Goal: Download file/media

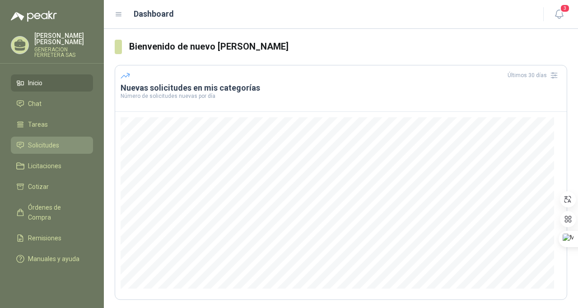
click at [32, 148] on span "Solicitudes" at bounding box center [43, 145] width 31 height 10
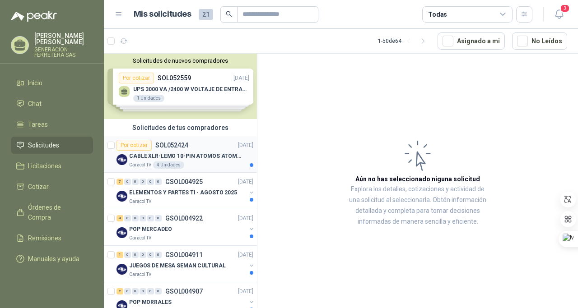
click at [182, 156] on p "CABLE XLR-LEMO 10-PIN ATOMOS ATOMCAB016" at bounding box center [185, 156] width 112 height 9
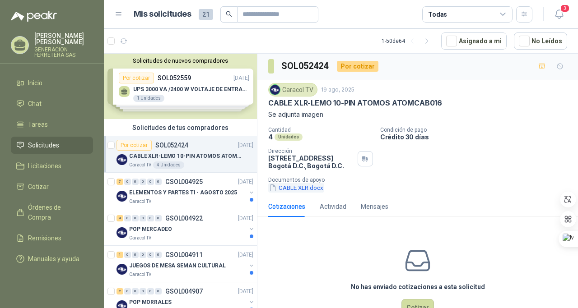
click at [296, 191] on button "CABLE XLR.docx" at bounding box center [296, 187] width 56 height 9
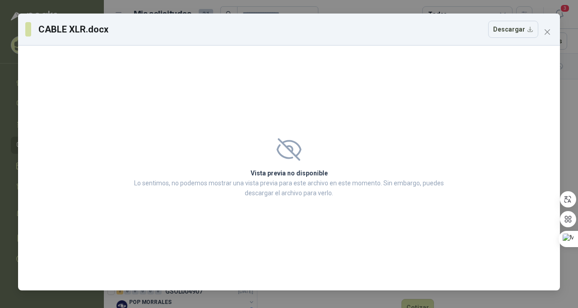
click at [555, 35] on div "CABLE XLR.docx Descargar" at bounding box center [289, 30] width 542 height 32
click at [550, 34] on icon "close" at bounding box center [546, 31] width 7 height 7
